Goal: Find specific page/section: Find specific page/section

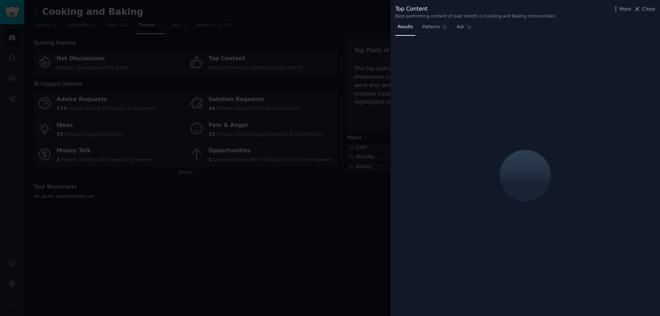
click at [209, 25] on div at bounding box center [330, 158] width 660 height 316
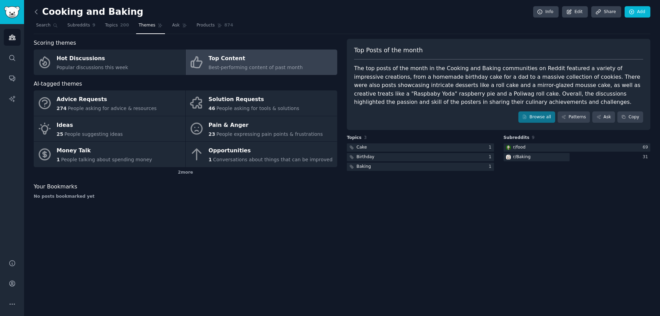
click at [37, 13] on icon at bounding box center [36, 11] width 7 height 7
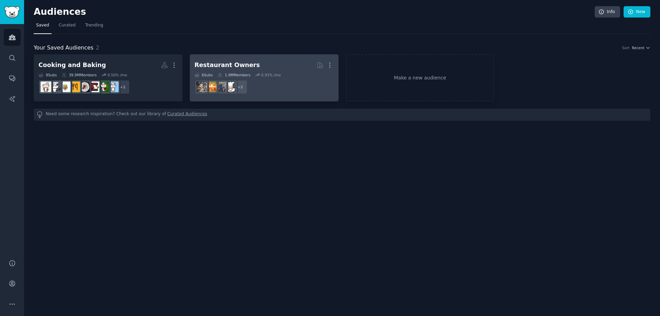
click at [225, 63] on div "Restaurant Owners" at bounding box center [226, 65] width 65 height 9
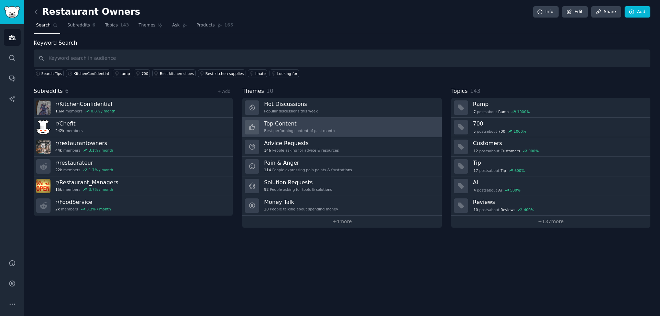
click at [376, 125] on link "Top Content Best-performing content of past month" at bounding box center [341, 128] width 199 height 20
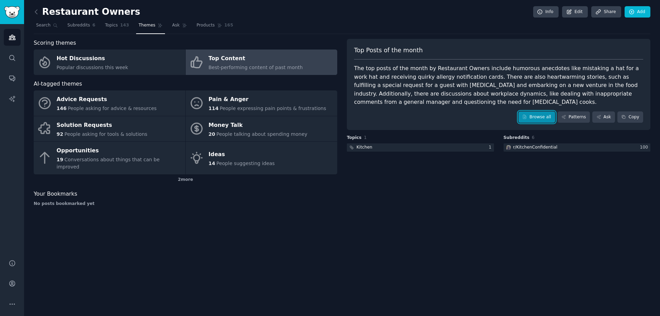
click at [549, 115] on link "Browse all" at bounding box center [536, 117] width 37 height 12
